Goal: Information Seeking & Learning: Learn about a topic

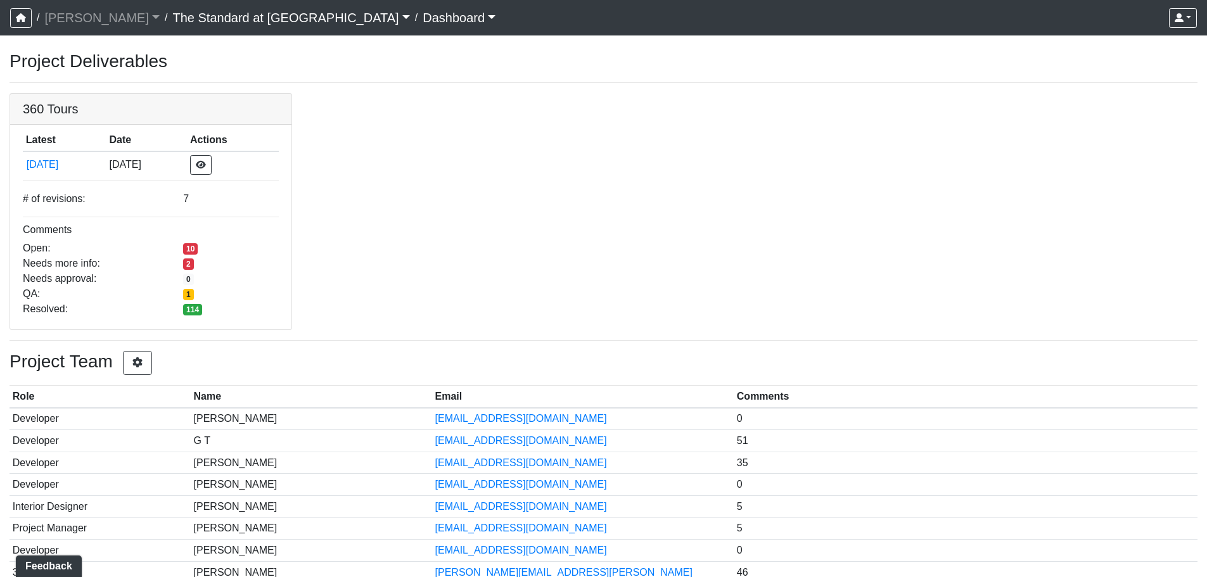
click at [255, 15] on link "The Standard at [GEOGRAPHIC_DATA]" at bounding box center [290, 17] width 237 height 25
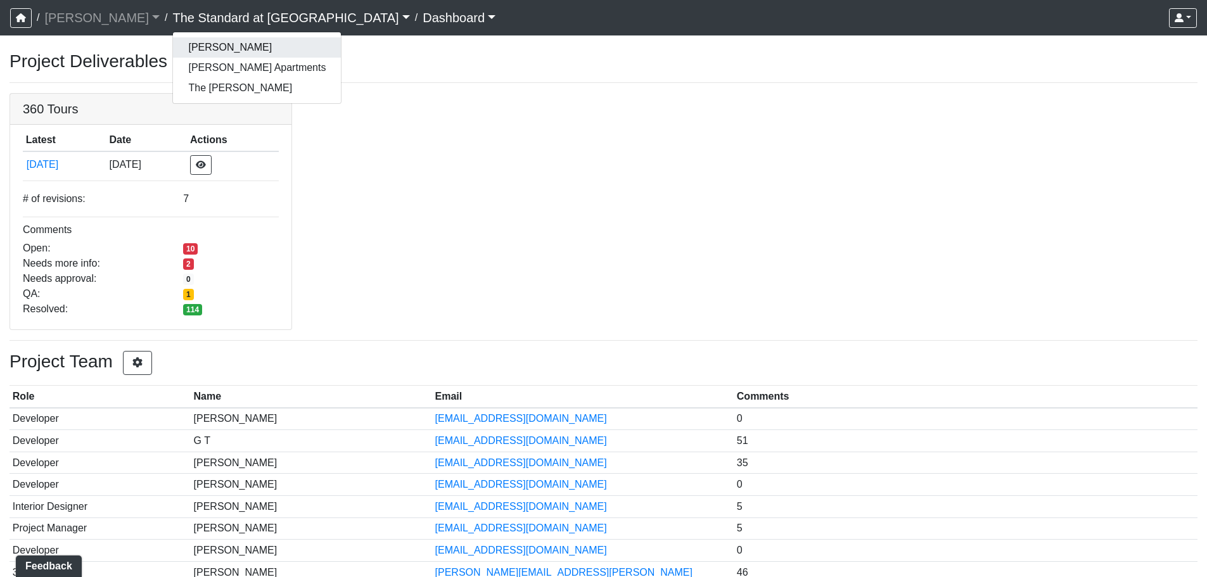
click at [173, 49] on link "[PERSON_NAME]" at bounding box center [257, 47] width 168 height 20
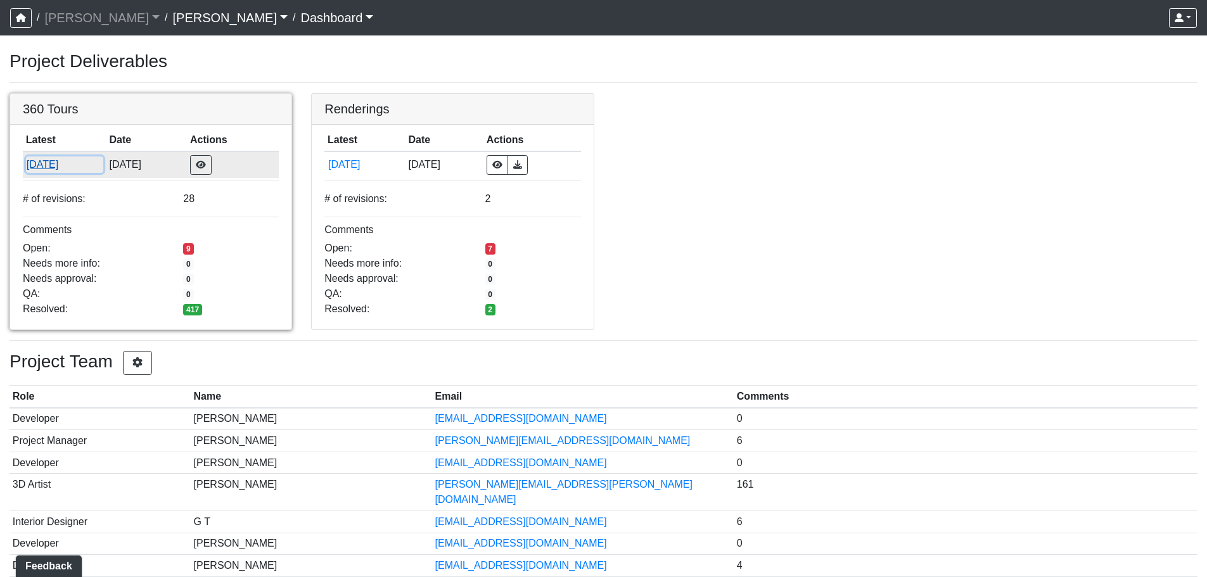
click at [61, 167] on button "9/24/2025" at bounding box center [64, 164] width 77 height 16
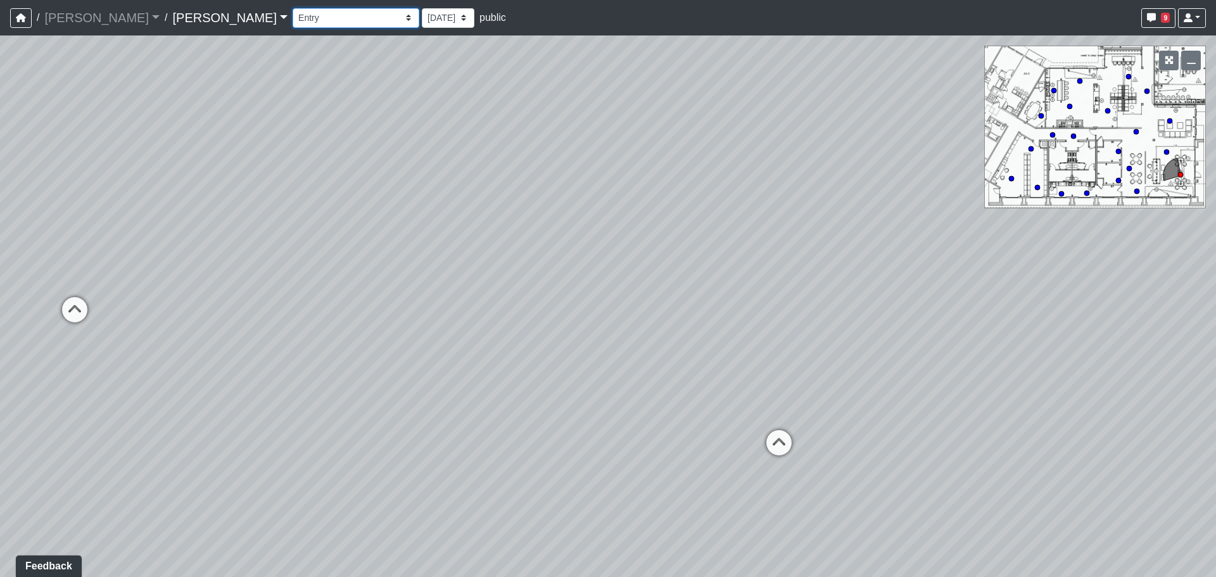
click at [293, 21] on select "Booth Clubroom Counter Coffee Bar Dining Room Hallway 1 TV Wall Windows Corn Ho…" at bounding box center [356, 18] width 127 height 20
click at [293, 8] on select "Booth Clubroom Counter Coffee Bar Dining Room Hallway 1 TV Wall Windows Corn Ho…" at bounding box center [356, 18] width 127 height 20
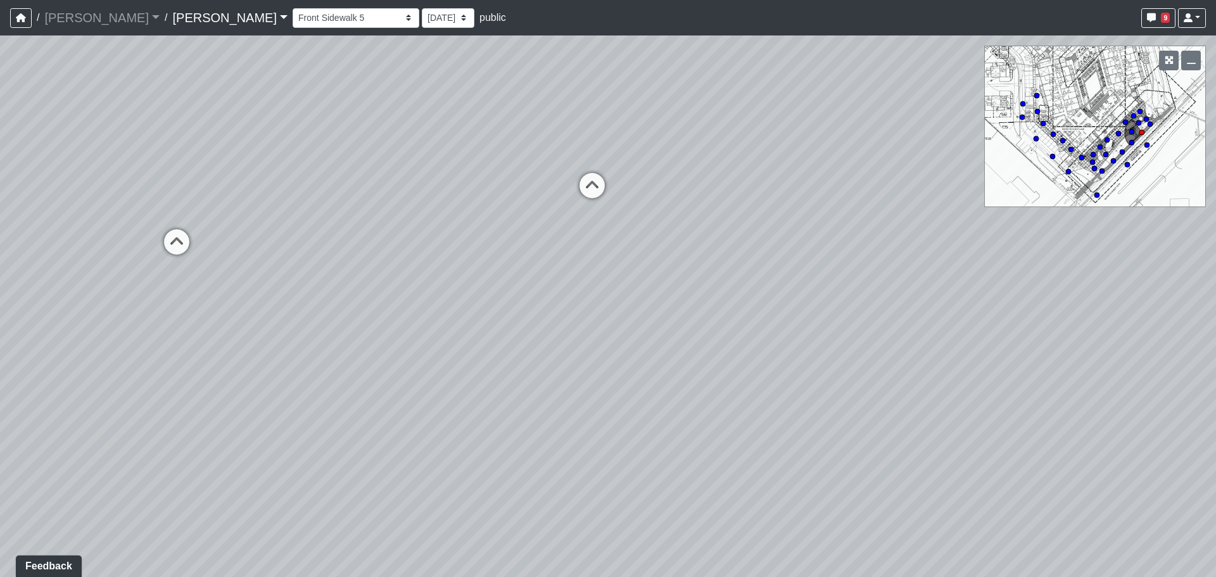
drag, startPoint x: 418, startPoint y: 332, endPoint x: 856, endPoint y: 190, distance: 460.1
click at [856, 190] on div "Loading... Seating Loading... Workroom Entry Loading... Exterior - Leasing Entr…" at bounding box center [608, 306] width 1216 height 542
click at [239, 243] on icon at bounding box center [232, 257] width 38 height 38
click at [239, 272] on icon at bounding box center [238, 276] width 38 height 38
click at [245, 266] on icon at bounding box center [239, 281] width 38 height 38
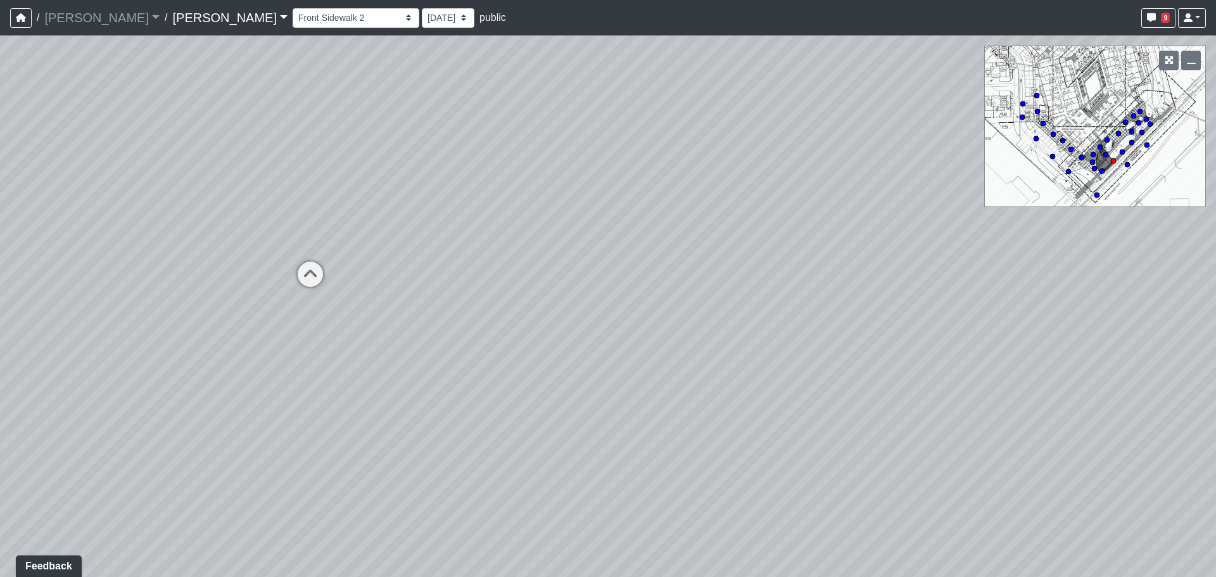
click at [245, 266] on div "Loading... Seating Loading... Workroom Entry Loading... Exterior - Leasing Entr…" at bounding box center [608, 306] width 1216 height 542
click at [312, 268] on icon at bounding box center [310, 281] width 38 height 38
click at [633, 212] on icon at bounding box center [640, 222] width 38 height 38
select select "8MJobBguARka66cscK4mBB"
drag, startPoint x: 886, startPoint y: 223, endPoint x: -47, endPoint y: 433, distance: 956.3
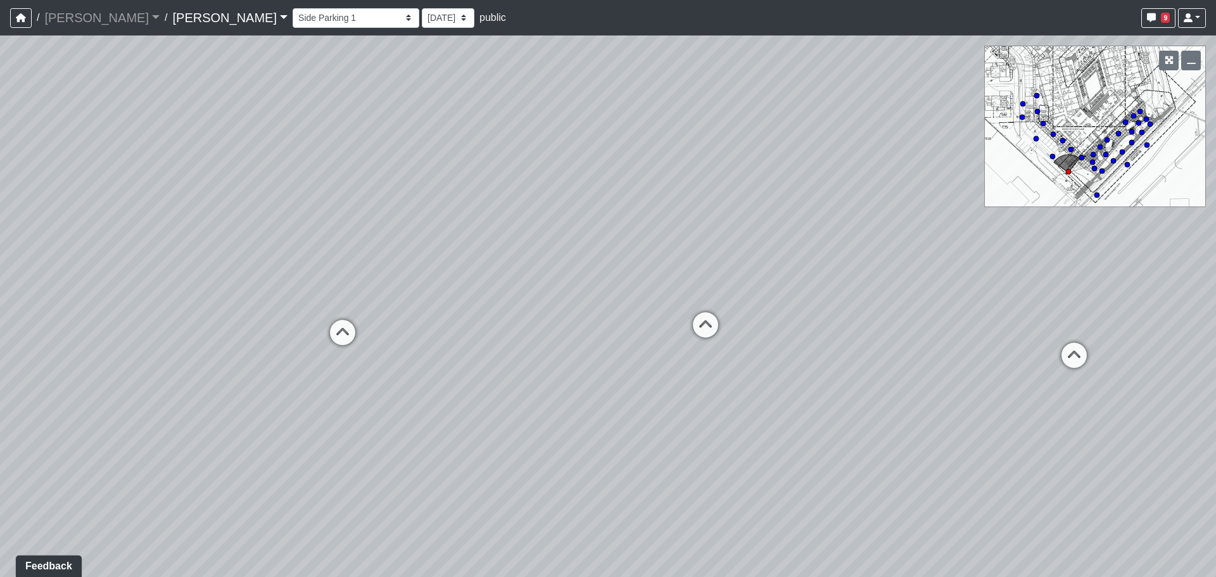
click at [0, 433] on html "/ Ojala Ojala Loading... / Hayden Hayden Loading... Hayden Hayden Loading... Bo…" at bounding box center [608, 288] width 1216 height 577
drag, startPoint x: 758, startPoint y: 286, endPoint x: 580, endPoint y: 298, distance: 177.7
click at [580, 298] on div "Loading... Seating Loading... Workroom Entry Loading... Exterior - Leasing Entr…" at bounding box center [608, 306] width 1216 height 542
drag, startPoint x: 580, startPoint y: 295, endPoint x: 676, endPoint y: 218, distance: 123.1
click at [676, 218] on div "Loading... Seating Loading... Workroom Entry Loading... Exterior - Leasing Entr…" at bounding box center [608, 306] width 1216 height 542
